Goal: Task Accomplishment & Management: Manage account settings

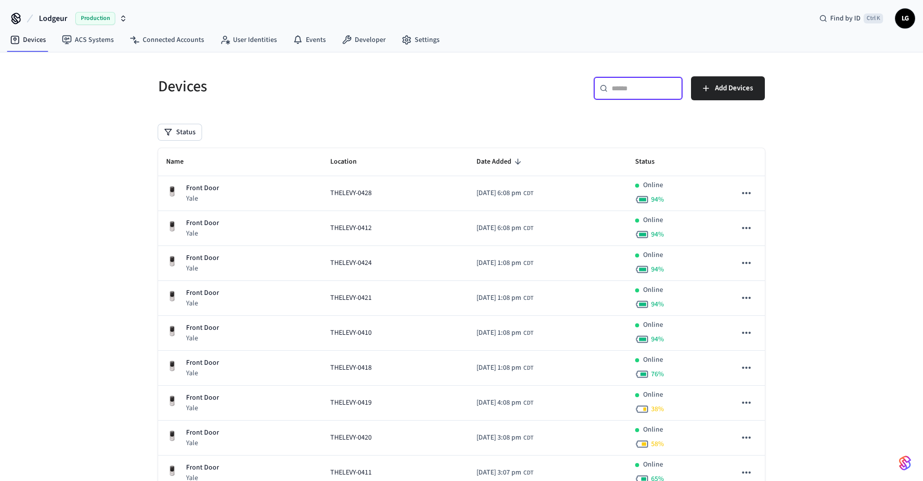
click at [643, 83] on input "text" at bounding box center [644, 88] width 65 height 10
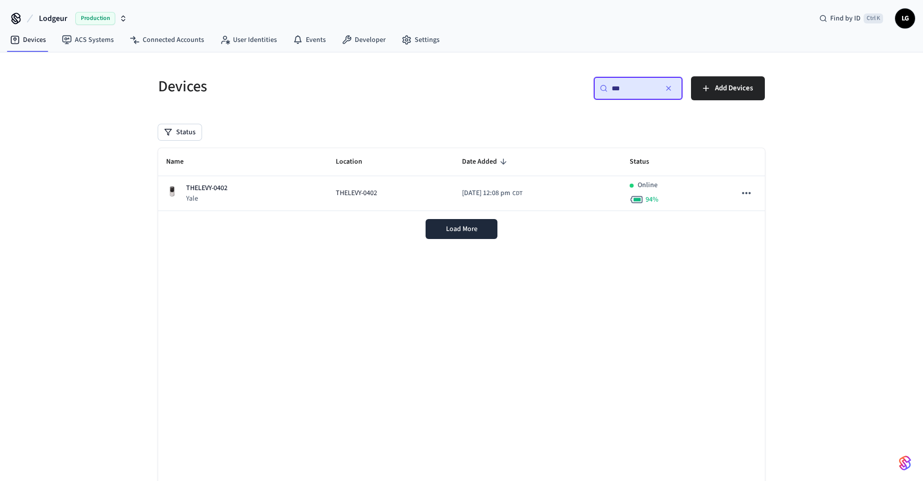
type input "***"
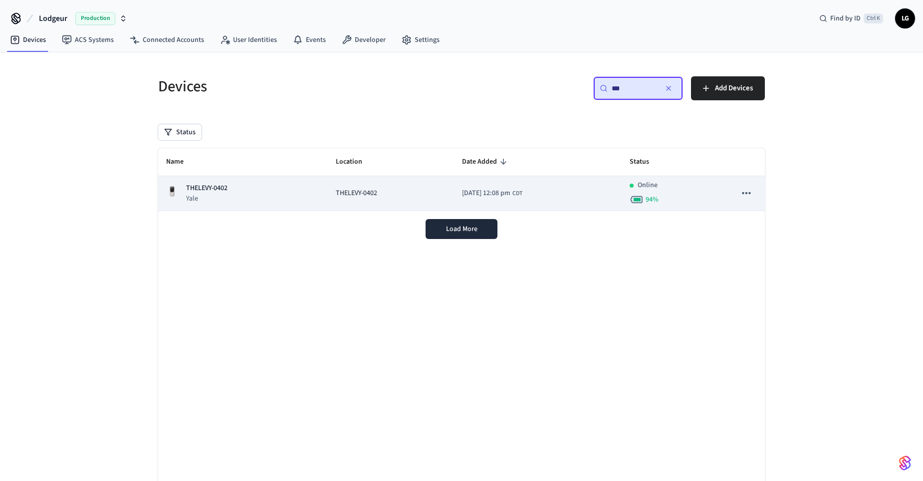
click at [217, 188] on p "THELEVY-0402" at bounding box center [206, 188] width 41 height 10
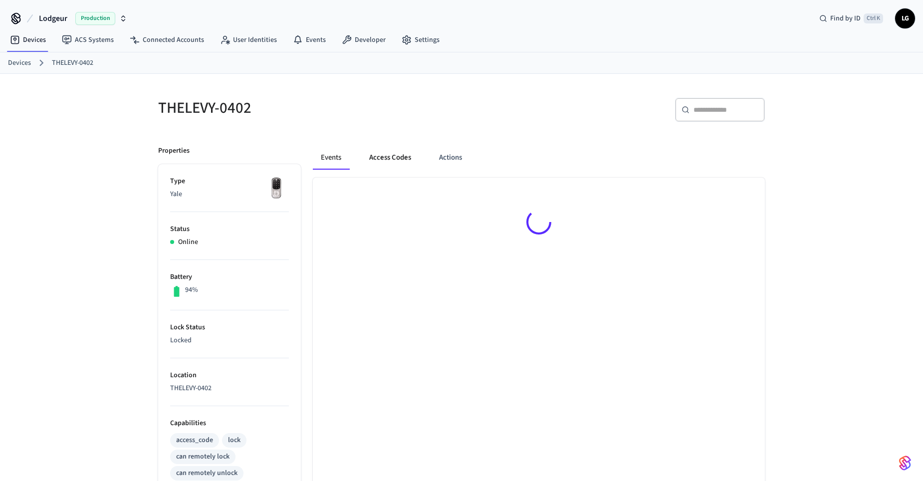
click at [397, 157] on button "Access Codes" at bounding box center [390, 158] width 58 height 24
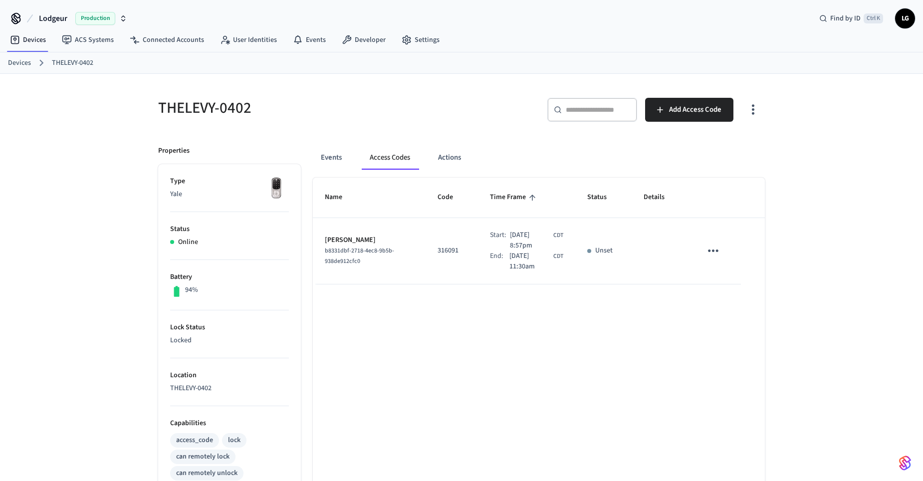
drag, startPoint x: 495, startPoint y: 336, endPoint x: 504, endPoint y: 331, distance: 10.5
click at [496, 337] on div "Name Code Time Frame Status Details Krista Whiters b8331dbf-2718-4ec8-9b5b-938d…" at bounding box center [539, 454] width 452 height 552
click at [712, 249] on icon "sticky table" at bounding box center [713, 250] width 15 height 15
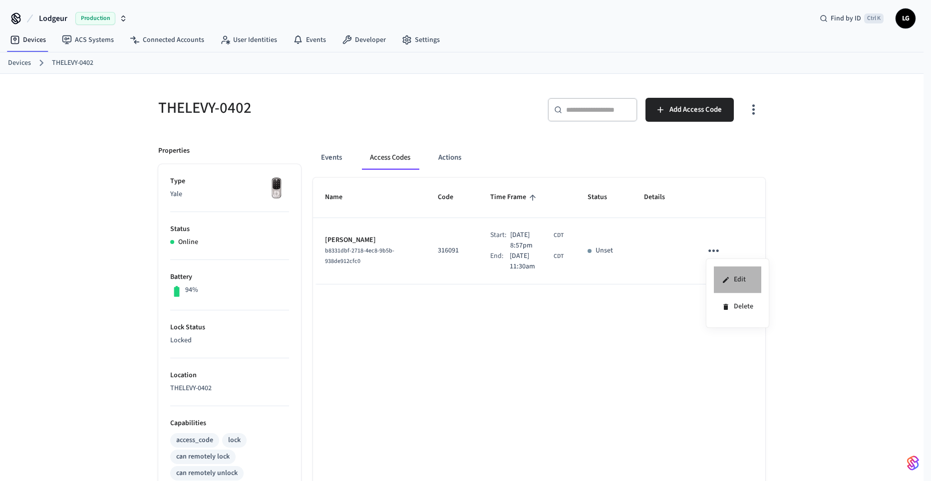
click at [731, 279] on li "Edit" at bounding box center [737, 279] width 47 height 27
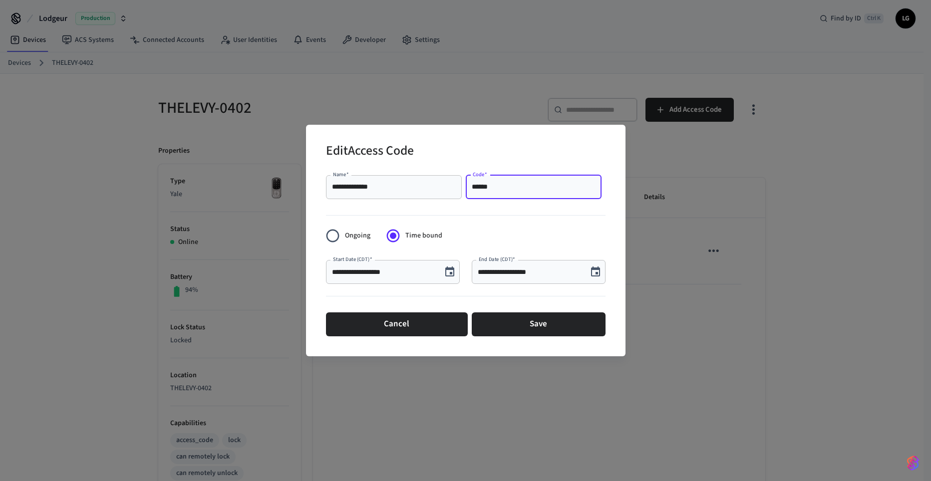
click at [511, 188] on input "******" at bounding box center [534, 187] width 124 height 10
type input "******"
click at [544, 313] on button "Save" at bounding box center [539, 324] width 134 height 24
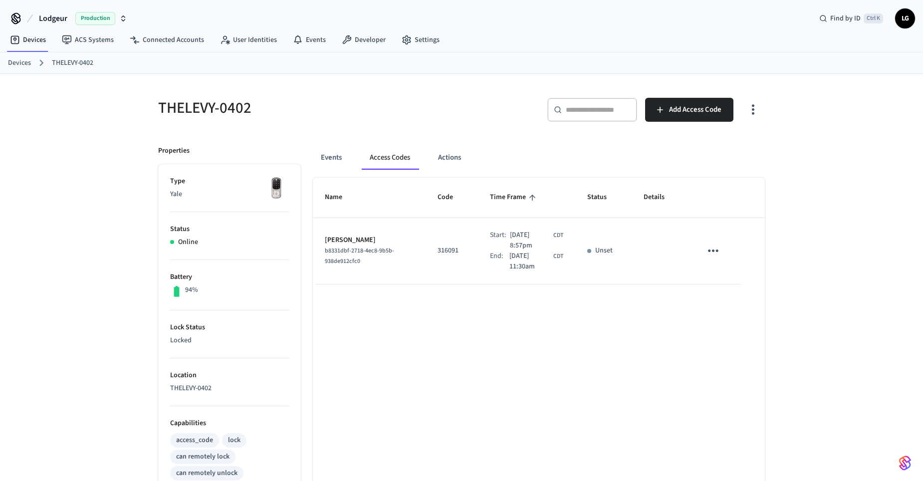
drag, startPoint x: 429, startPoint y: 352, endPoint x: 428, endPoint y: 317, distance: 35.4
click at [431, 352] on div "Name Code Time Frame Status Details Krista Whiters b8331dbf-2718-4ec8-9b5b-938d…" at bounding box center [539, 454] width 452 height 552
click at [593, 252] on div "Unset" at bounding box center [603, 251] width 32 height 10
click at [705, 250] on button "sticky table" at bounding box center [713, 250] width 23 height 23
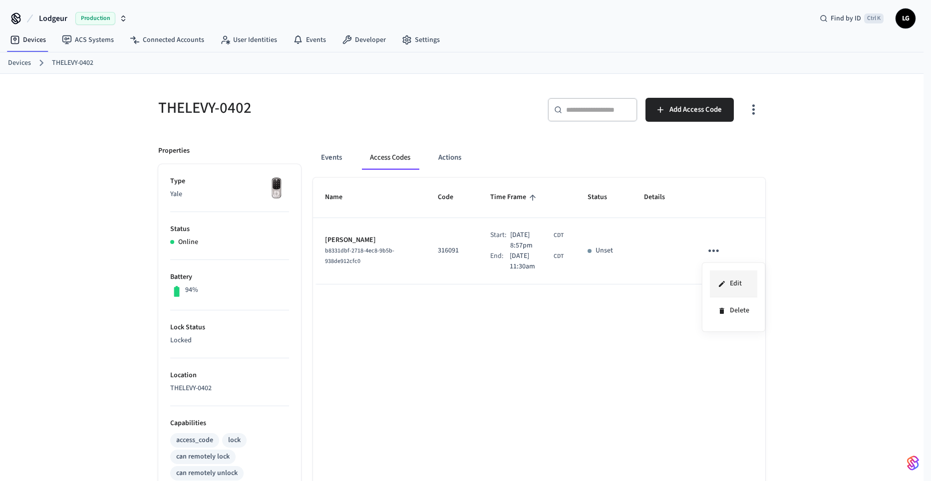
click at [747, 285] on li "Edit" at bounding box center [733, 283] width 47 height 27
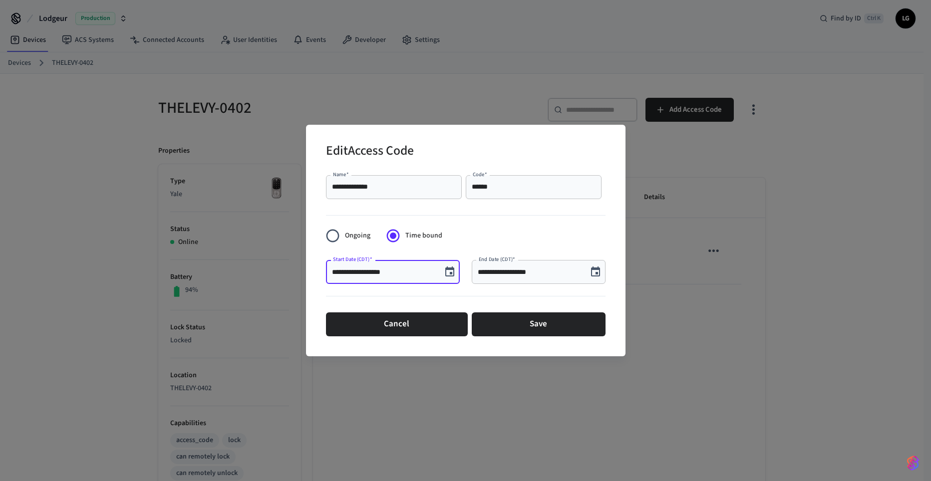
click at [369, 272] on input "**********" at bounding box center [384, 272] width 104 height 10
type input "**********"
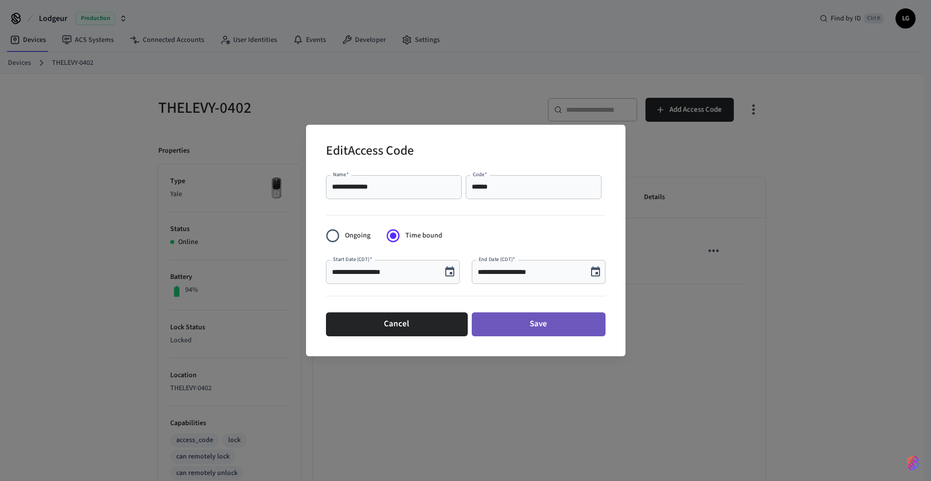
click at [534, 318] on button "Save" at bounding box center [539, 324] width 134 height 24
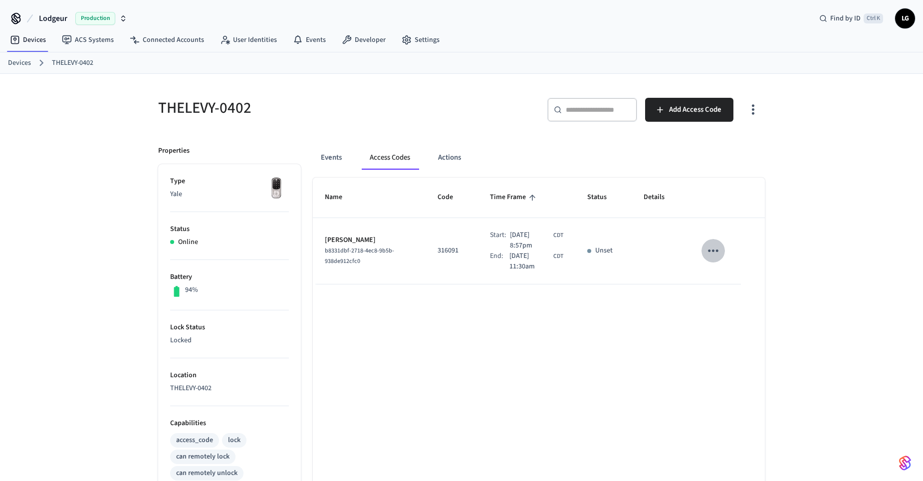
click at [710, 248] on icon "sticky table" at bounding box center [713, 250] width 15 height 15
drag, startPoint x: 808, startPoint y: 304, endPoint x: 805, endPoint y: 293, distance: 11.9
click at [808, 305] on div at bounding box center [465, 240] width 931 height 481
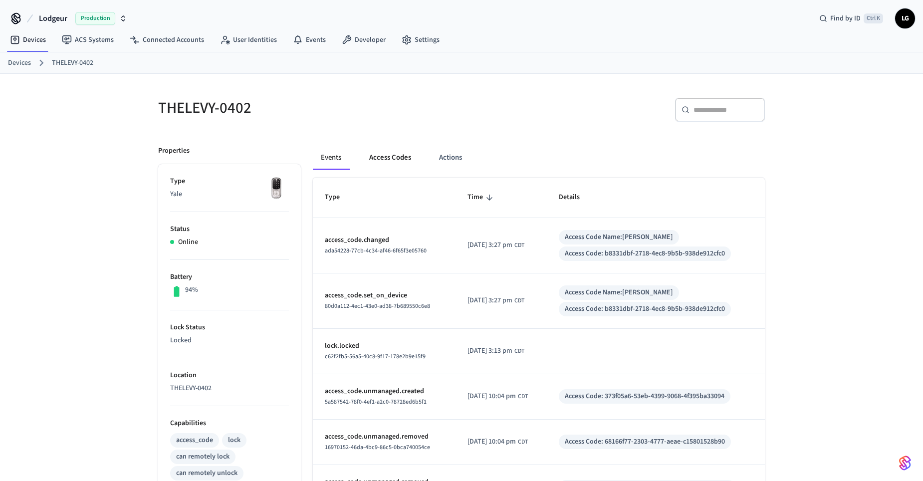
click at [397, 156] on button "Access Codes" at bounding box center [390, 158] width 58 height 24
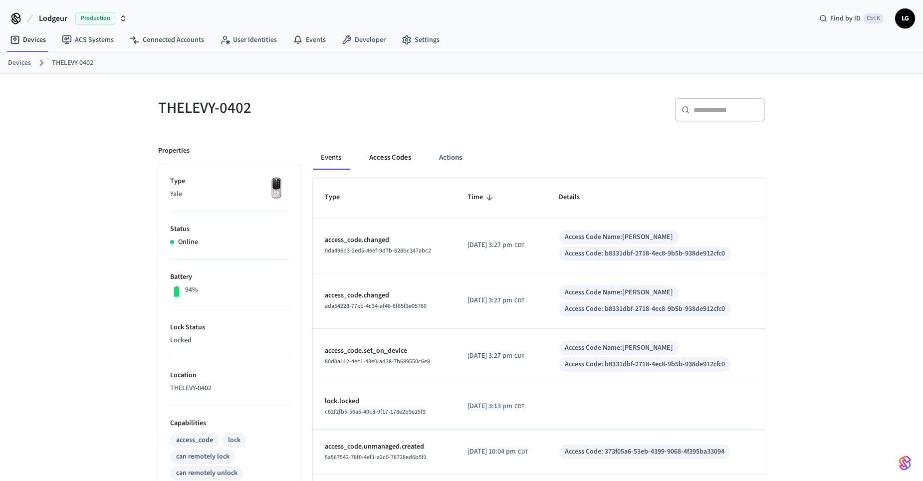
drag, startPoint x: 390, startPoint y: 161, endPoint x: 408, endPoint y: 166, distance: 18.2
click at [390, 161] on button "Access Codes" at bounding box center [390, 158] width 58 height 24
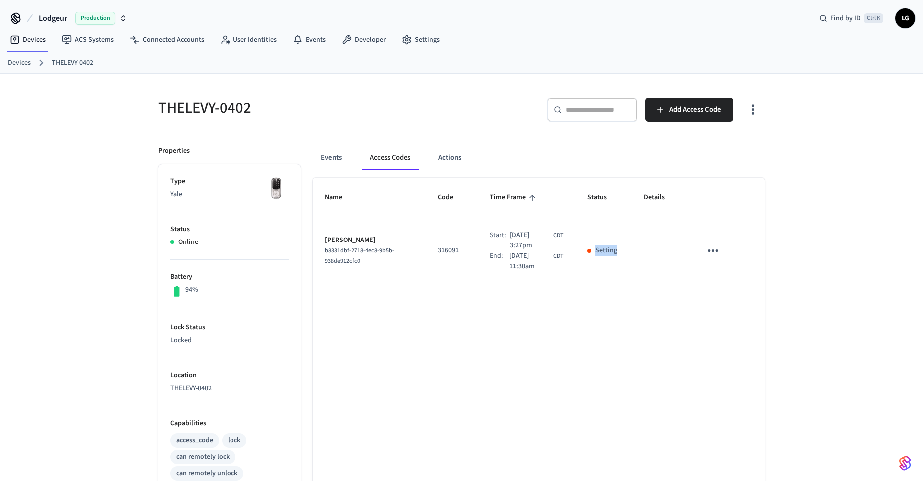
drag, startPoint x: 607, startPoint y: 246, endPoint x: 641, endPoint y: 252, distance: 34.0
click at [641, 252] on tr "Krista Whiters b8331dbf-2718-4ec8-9b5b-938de912cfc0 316091 Start: Oct 10th 2025…" at bounding box center [539, 251] width 452 height 66
drag, startPoint x: 641, startPoint y: 252, endPoint x: 611, endPoint y: 304, distance: 59.9
click at [622, 298] on div "Name Code Time Frame Status Details Krista Whiters b8331dbf-2718-4ec8-9b5b-938d…" at bounding box center [539, 454] width 452 height 552
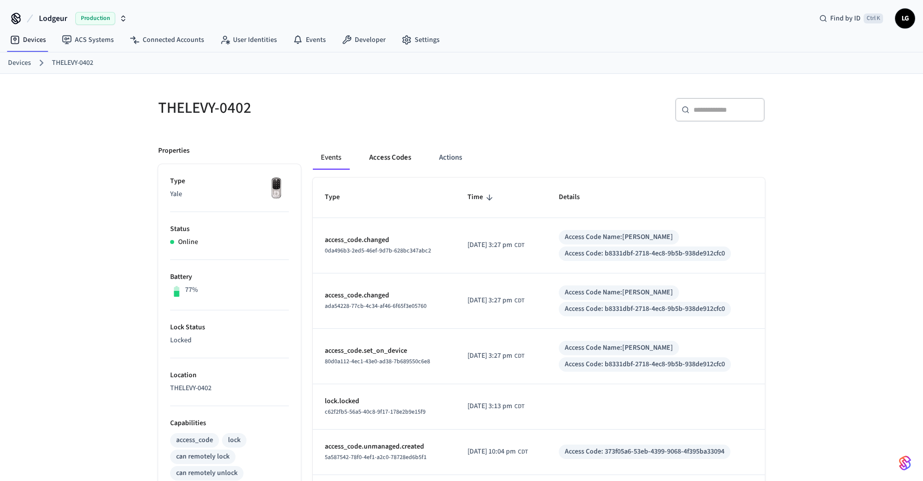
click at [378, 152] on button "Access Codes" at bounding box center [390, 158] width 58 height 24
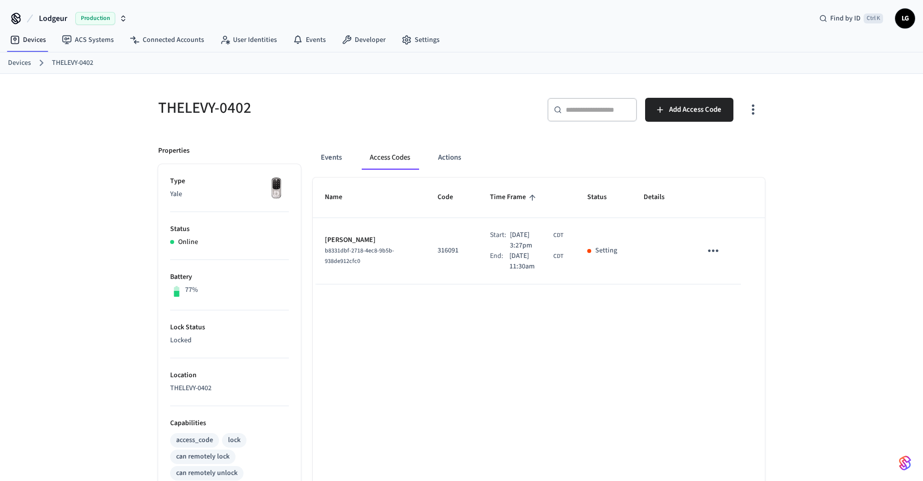
click at [13, 65] on link "Devices" at bounding box center [19, 63] width 23 height 10
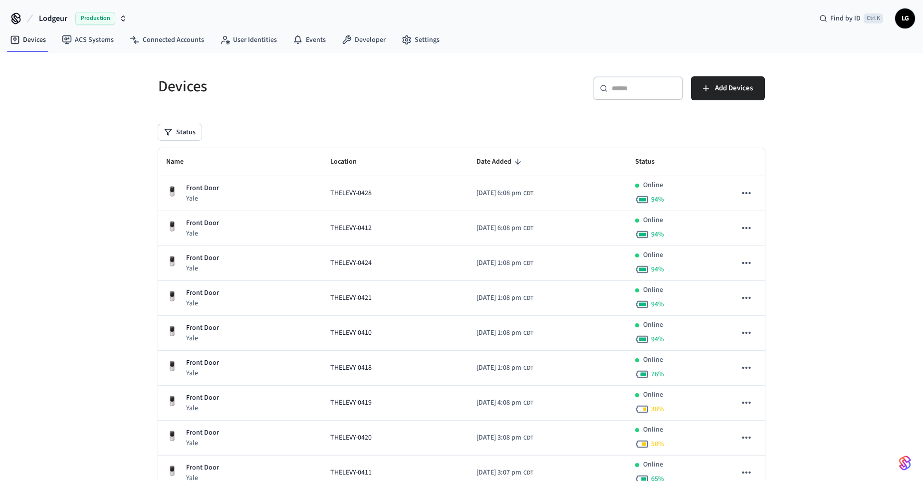
click at [647, 82] on div "​ ​" at bounding box center [638, 88] width 90 height 24
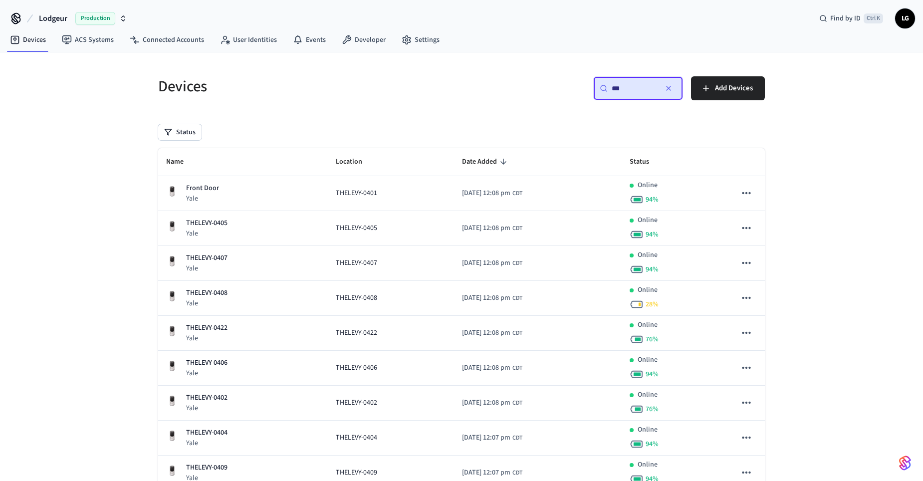
type input "***"
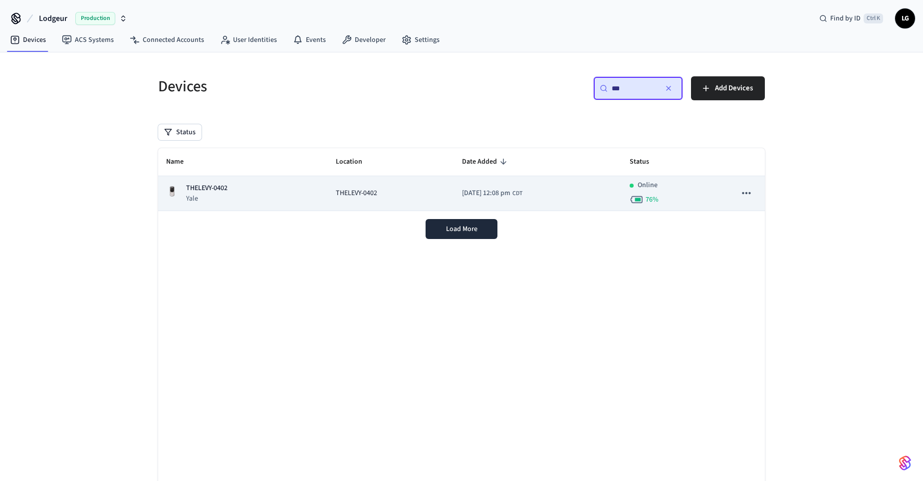
click at [338, 191] on span "THELEVY-0402" at bounding box center [356, 193] width 41 height 10
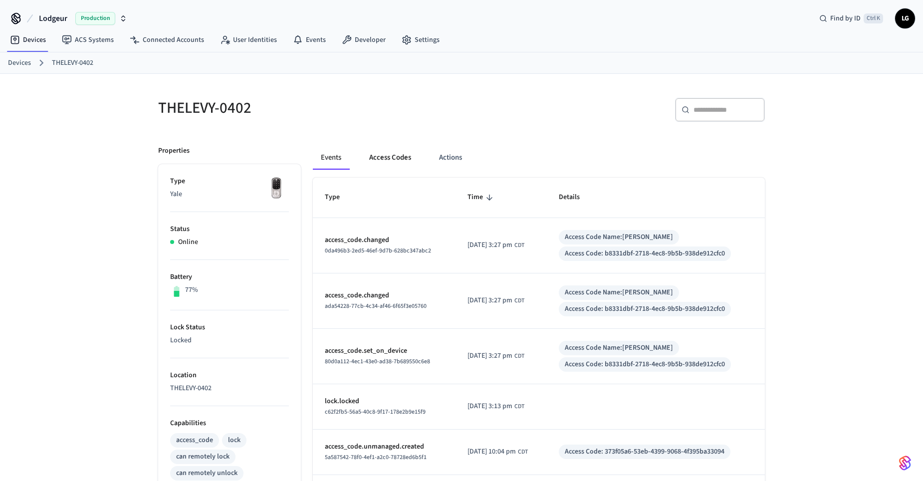
click at [394, 162] on button "Access Codes" at bounding box center [390, 158] width 58 height 24
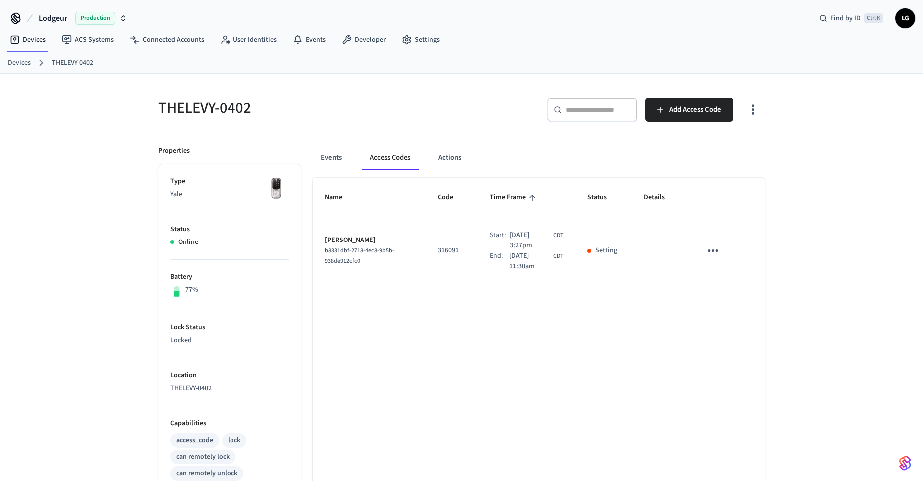
click at [594, 251] on div "Setting" at bounding box center [603, 251] width 32 height 10
click at [718, 249] on icon "sticky table" at bounding box center [713, 250] width 15 height 15
drag, startPoint x: 620, startPoint y: 334, endPoint x: 601, endPoint y: 267, distance: 69.4
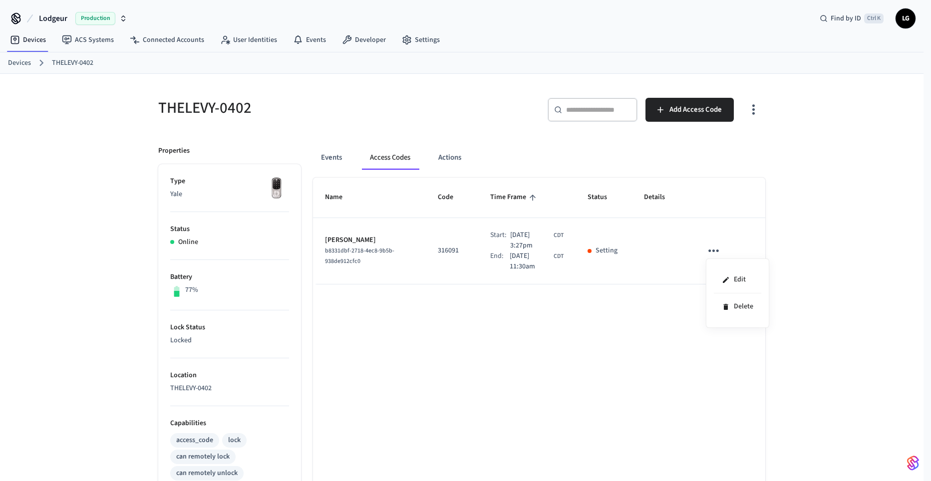
click at [619, 334] on div at bounding box center [465, 240] width 931 height 481
click at [502, 334] on div "Name Code Time Frame Status Details Krista Whiters b8331dbf-2718-4ec8-9b5b-938d…" at bounding box center [539, 454] width 452 height 552
click at [344, 155] on button "Events" at bounding box center [331, 158] width 37 height 24
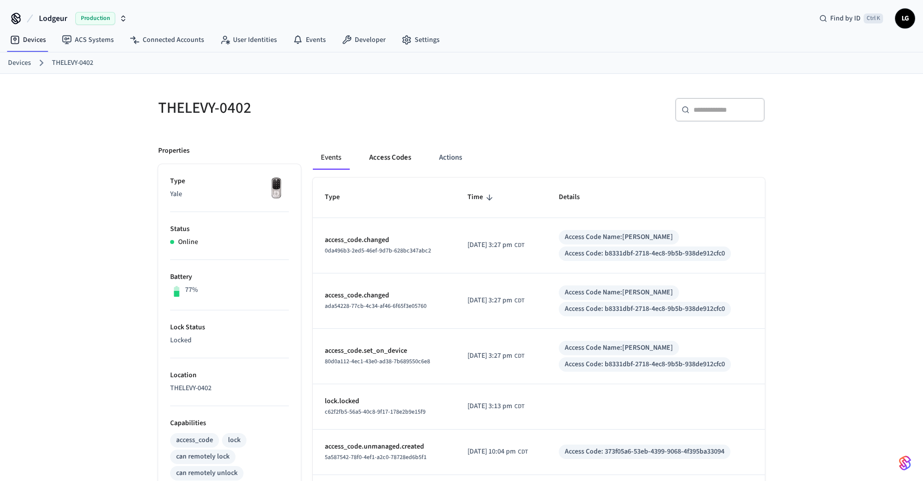
click at [393, 155] on button "Access Codes" at bounding box center [390, 158] width 58 height 24
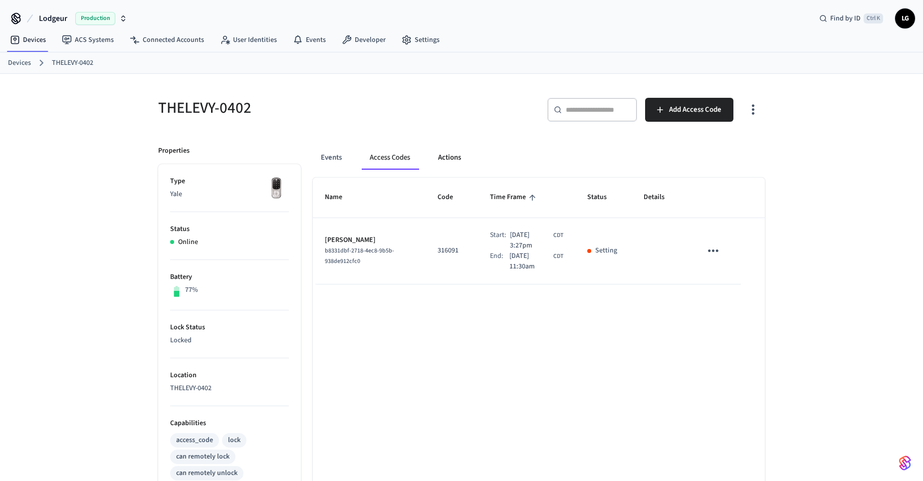
click at [451, 156] on button "Actions" at bounding box center [449, 158] width 39 height 24
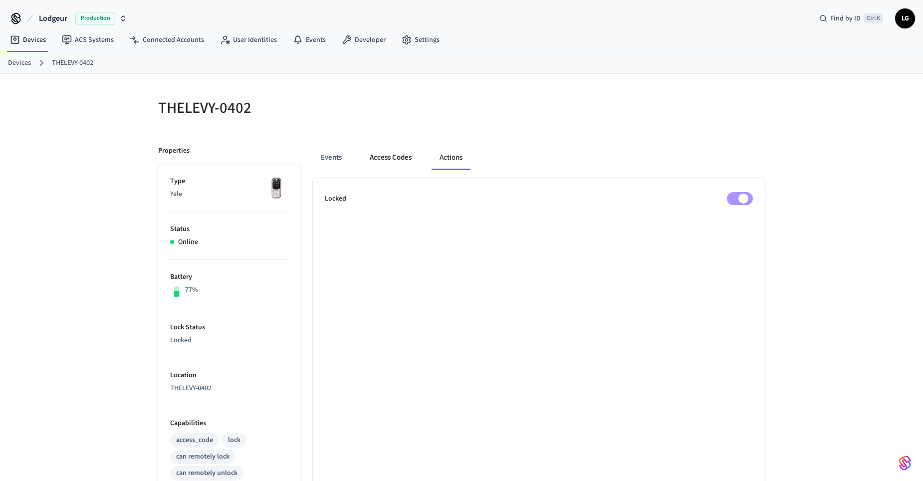
click at [386, 161] on button "Access Codes" at bounding box center [391, 158] width 58 height 24
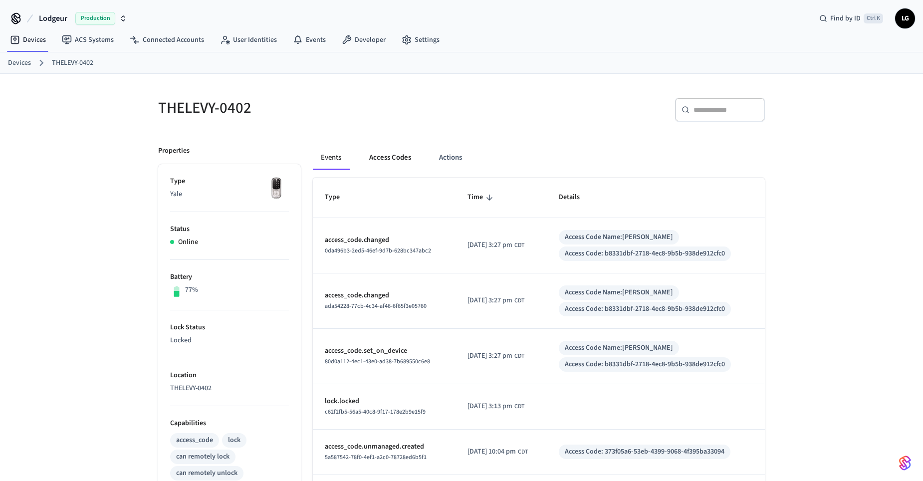
click at [375, 161] on button "Access Codes" at bounding box center [390, 158] width 58 height 24
